Goal: Download file/media

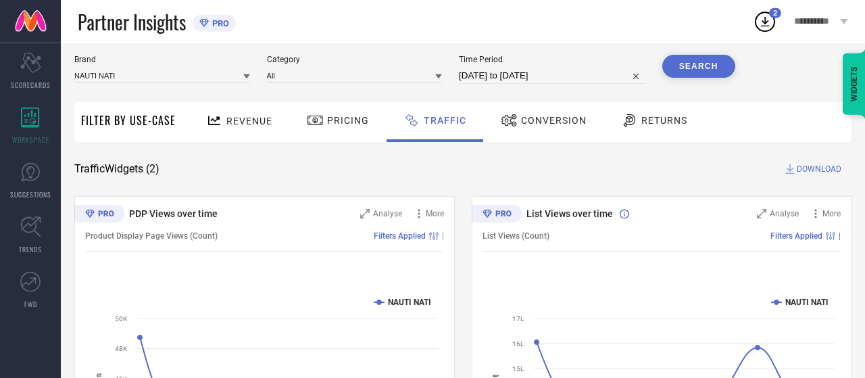
scroll to position [70, 0]
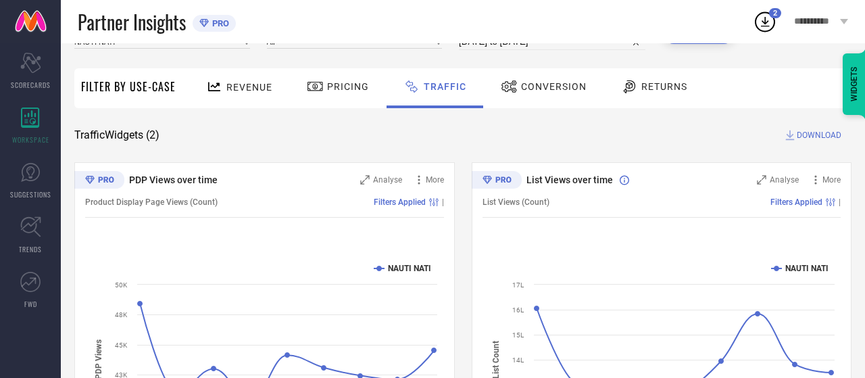
click at [224, 85] on div at bounding box center [216, 86] width 20 height 17
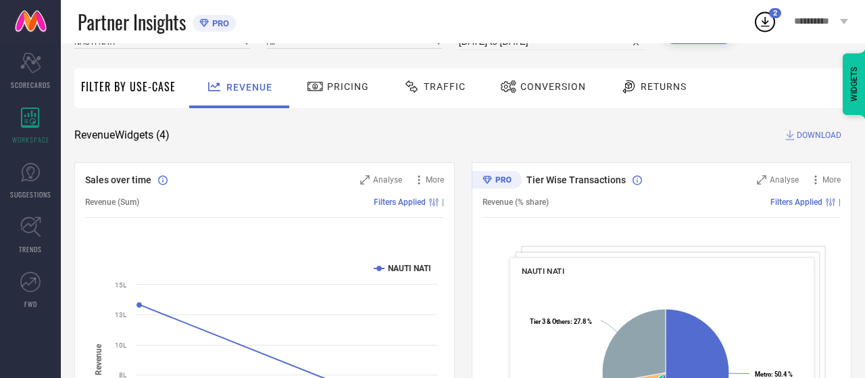
click at [770, 32] on icon at bounding box center [764, 21] width 24 height 24
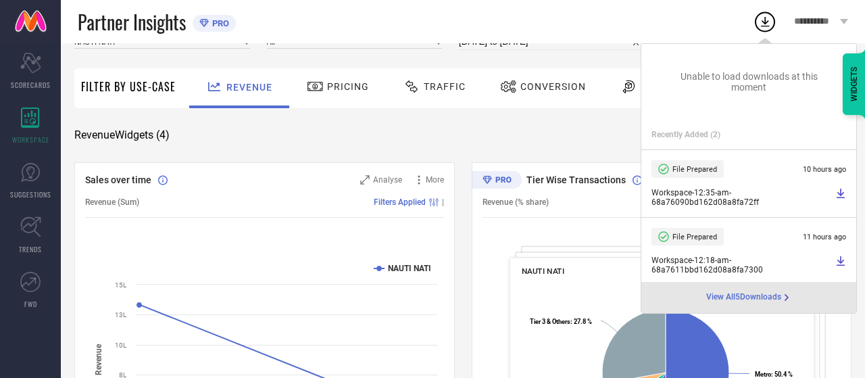
click at [745, 297] on span "View All 5 Downloads" at bounding box center [743, 297] width 75 height 11
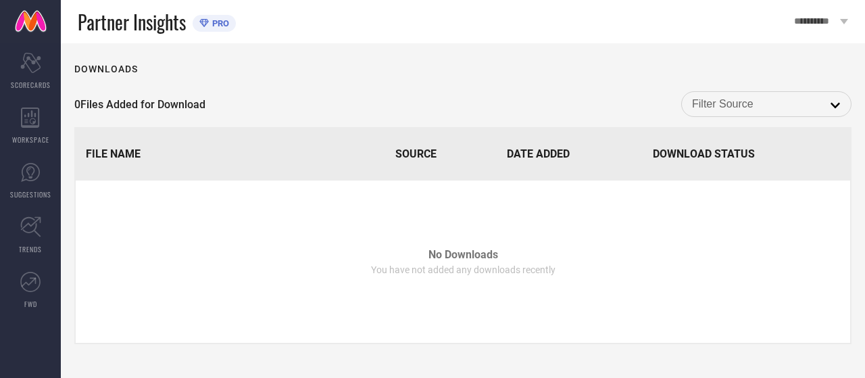
scroll to position [1, 0]
click at [36, 120] on icon at bounding box center [30, 117] width 18 height 20
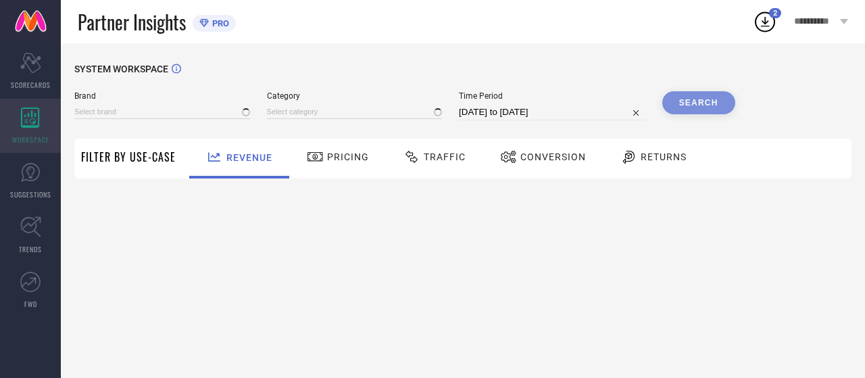
type input "NAUTI NATI"
type input "All"
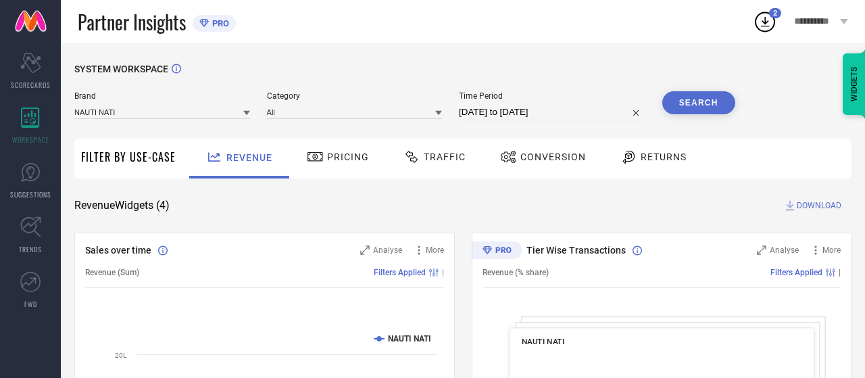
click at [702, 99] on button "Search" at bounding box center [698, 102] width 73 height 23
click at [775, 26] on icon at bounding box center [764, 21] width 24 height 24
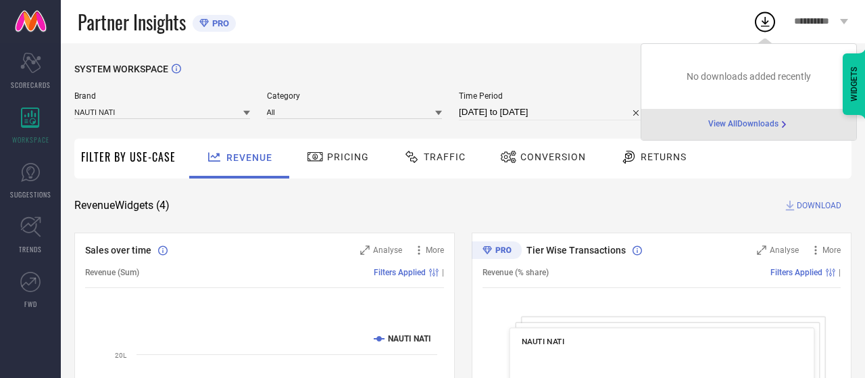
click at [738, 130] on span "View All Downloads" at bounding box center [743, 124] width 70 height 11
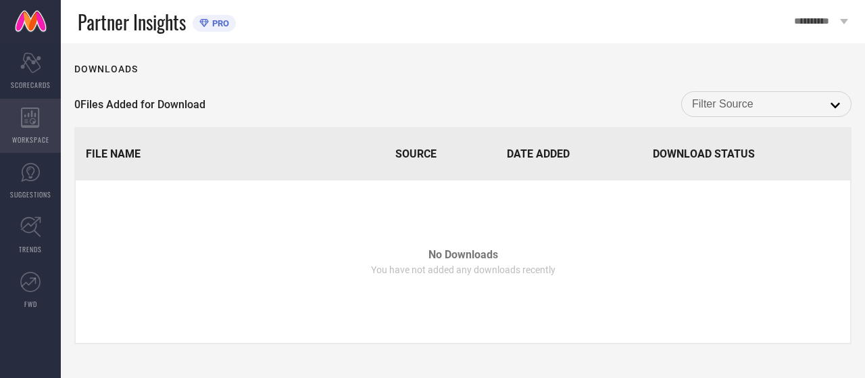
click at [30, 120] on icon at bounding box center [30, 117] width 18 height 20
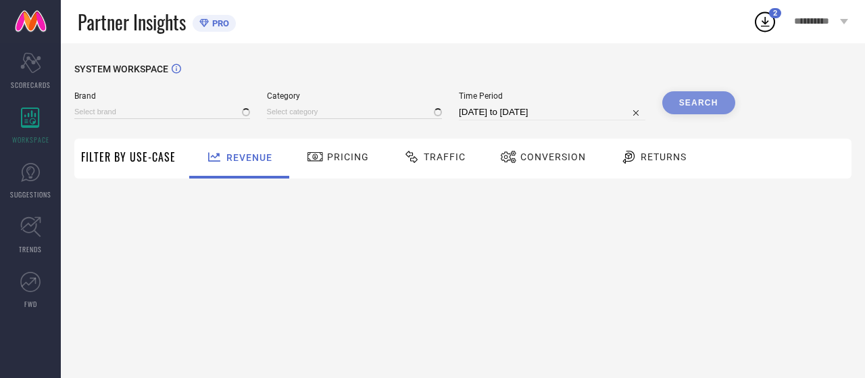
type input "NAUTI NATI"
type input "All"
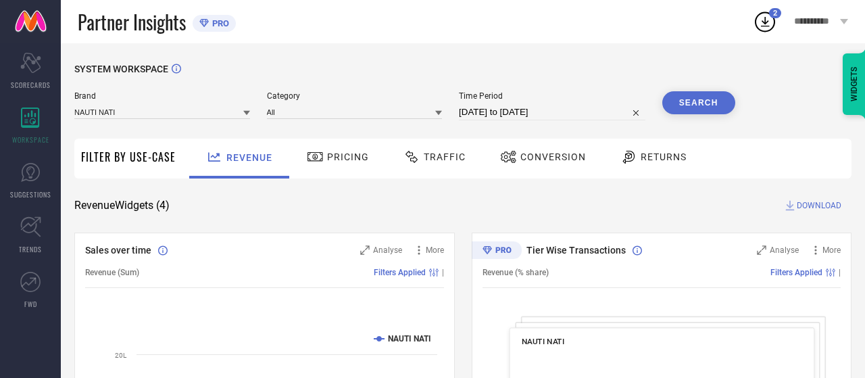
click at [443, 157] on span "Traffic" at bounding box center [444, 156] width 42 height 11
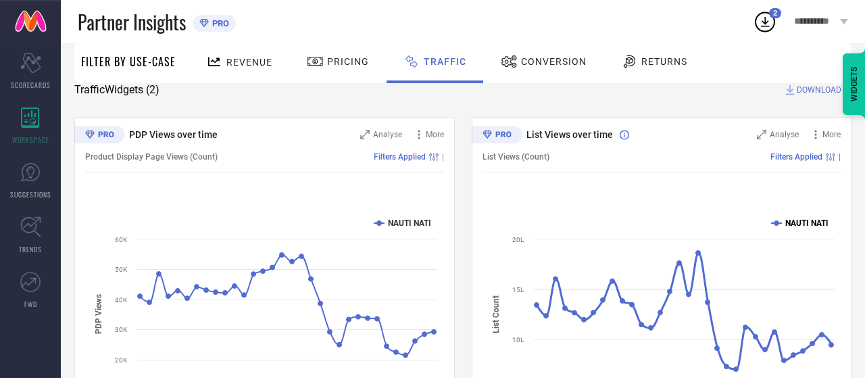
scroll to position [70, 0]
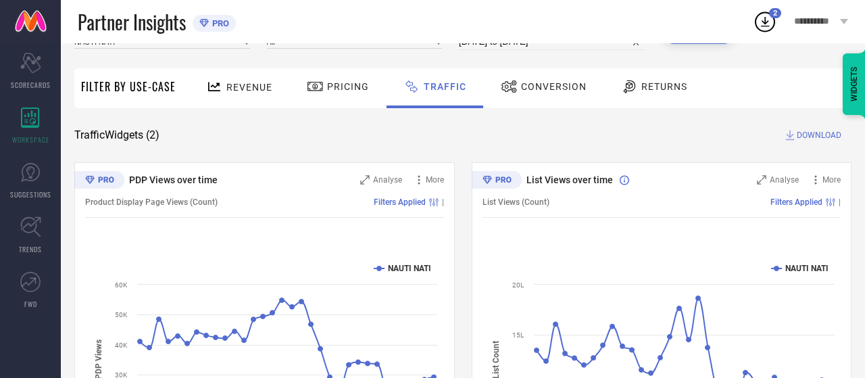
click at [800, 126] on div "SYSTEM WORKSPACE Brand NAUTI NATI Category All Time Period [DATE] to [DATE] Sea…" at bounding box center [462, 246] width 777 height 507
click at [798, 136] on span "DOWNLOAD" at bounding box center [818, 135] width 45 height 14
click at [769, 32] on icon at bounding box center [764, 21] width 24 height 24
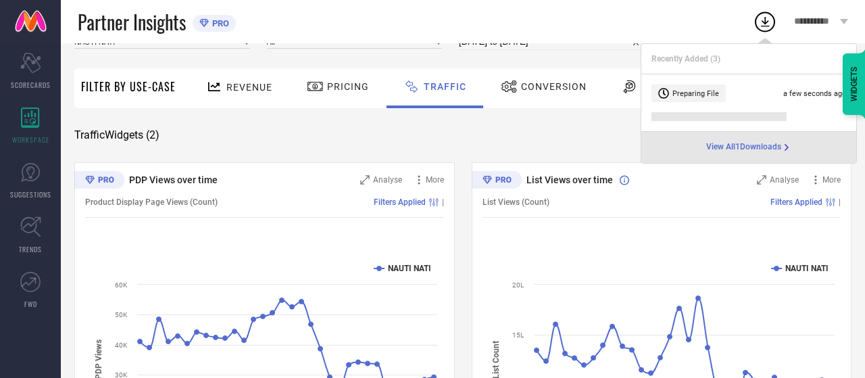
click at [772, 128] on li "Preparing File a few seconds ago" at bounding box center [748, 102] width 215 height 57
click at [768, 21] on icon at bounding box center [765, 22] width 9 height 10
click at [771, 147] on span "View All 1 Downloads" at bounding box center [743, 147] width 75 height 11
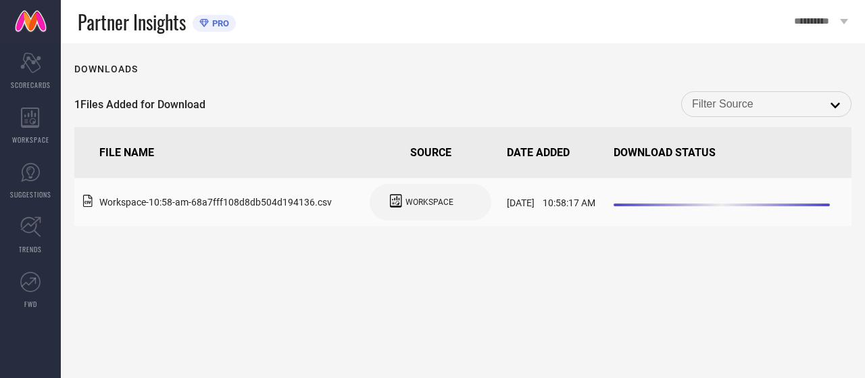
drag, startPoint x: 621, startPoint y: 201, endPoint x: 817, endPoint y: 201, distance: 195.9
click at [817, 201] on td at bounding box center [729, 202] width 243 height 48
